Goal: Information Seeking & Learning: Learn about a topic

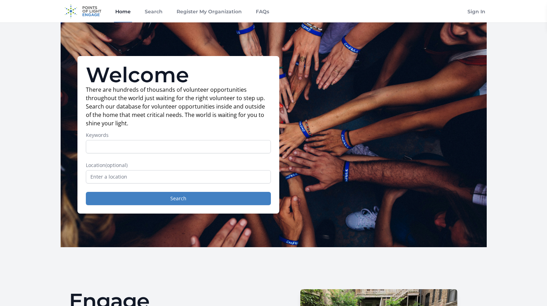
scroll to position [43, 0]
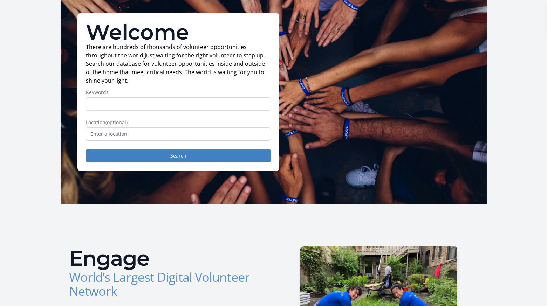
click at [187, 99] on input "Keywords" at bounding box center [178, 103] width 185 height 13
click at [126, 133] on input "text" at bounding box center [178, 133] width 185 height 13
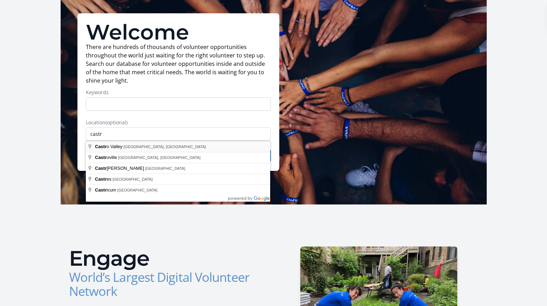
type input "[GEOGRAPHIC_DATA], [GEOGRAPHIC_DATA], [GEOGRAPHIC_DATA]"
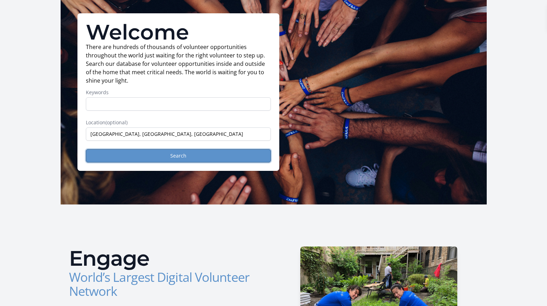
click at [127, 155] on button "Search" at bounding box center [178, 155] width 185 height 13
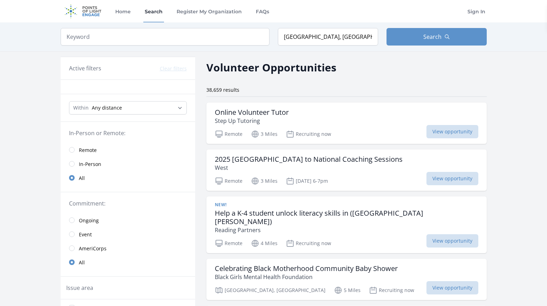
scroll to position [14, 0]
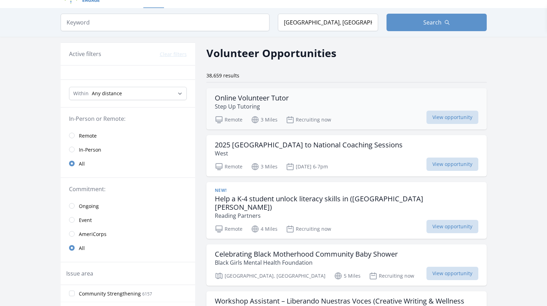
click at [311, 107] on div "Online Volunteer Tutor Step Up Tutoring" at bounding box center [346, 102] width 263 height 17
click at [269, 102] on h3 "Online Volunteer Tutor" at bounding box center [252, 98] width 74 height 8
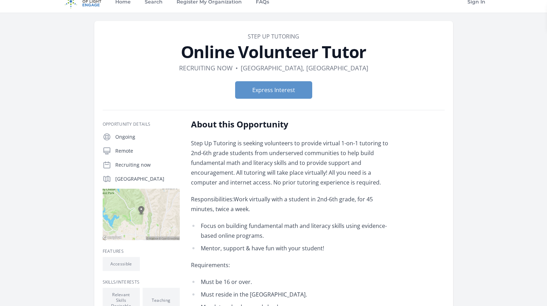
scroll to position [19, 0]
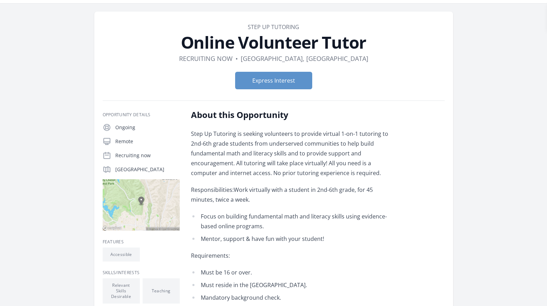
click at [248, 137] on p "Step Up Tutoring is seeking volunteers to provide virtual 1-on-1 tutoring to 2n…" at bounding box center [293, 153] width 205 height 49
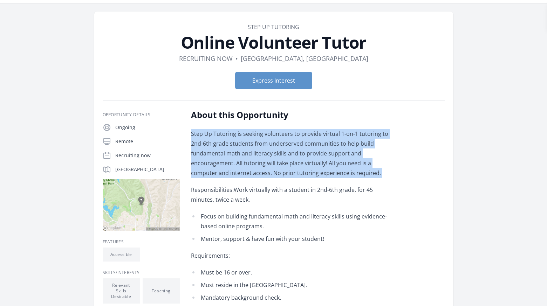
click at [248, 137] on p "Step Up Tutoring is seeking volunteers to provide virtual 1-on-1 tutoring to 2n…" at bounding box center [293, 153] width 205 height 49
click at [256, 132] on p "Step Up Tutoring is seeking volunteers to provide virtual 1-on-1 tutoring to 2n…" at bounding box center [293, 153] width 205 height 49
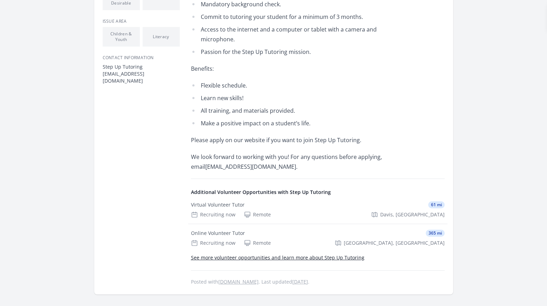
scroll to position [311, 0]
